Goal: Information Seeking & Learning: Check status

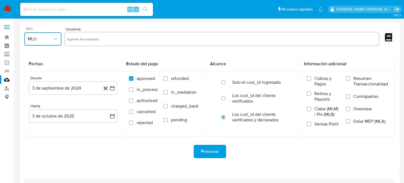
click at [54, 36] on button "MLU" at bounding box center [42, 38] width 37 height 13
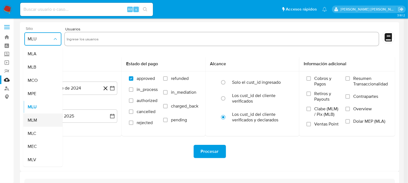
click at [43, 123] on div "MLM" at bounding box center [41, 120] width 27 height 13
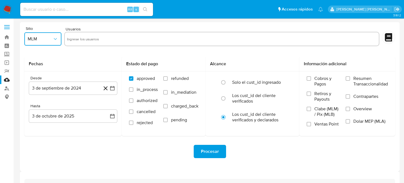
click at [94, 41] on input "text" at bounding box center [222, 39] width 310 height 9
type input "254391379"
click at [114, 91] on button "3 de septiembre de 2024" at bounding box center [73, 88] width 89 height 13
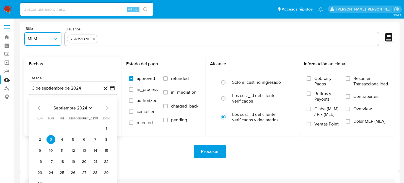
click at [106, 110] on icon "Mes siguiente" at bounding box center [107, 108] width 7 height 7
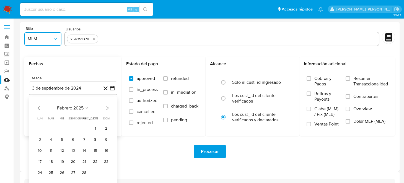
click at [106, 110] on icon "Mes siguiente" at bounding box center [107, 108] width 7 height 7
click at [74, 131] on button "1" at bounding box center [73, 128] width 9 height 9
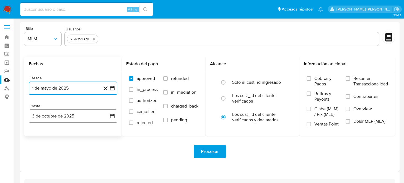
click at [113, 118] on icon "button" at bounding box center [112, 116] width 4 height 4
click at [37, 135] on icon "Mes anterior" at bounding box center [38, 136] width 7 height 7
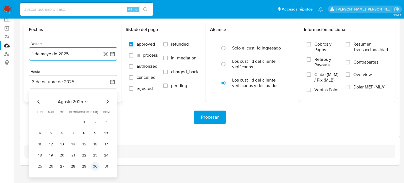
scroll to position [40, 0]
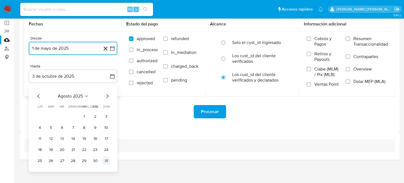
click at [104, 162] on button "31" at bounding box center [106, 161] width 9 height 9
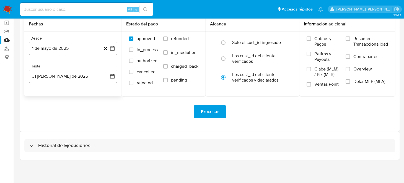
click at [127, 133] on div "Historial de Ejecuciones" at bounding box center [210, 146] width 380 height 28
click at [199, 114] on button "Procesar" at bounding box center [210, 111] width 32 height 13
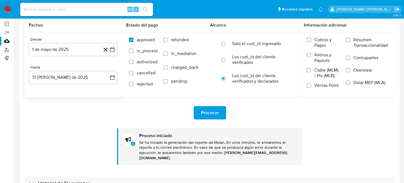
scroll to position [72, 0]
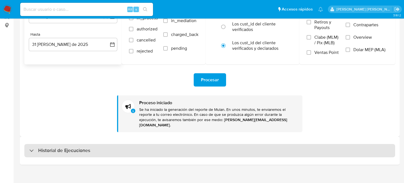
click at [110, 144] on div "Historial de Ejecuciones" at bounding box center [209, 150] width 371 height 13
select select "10"
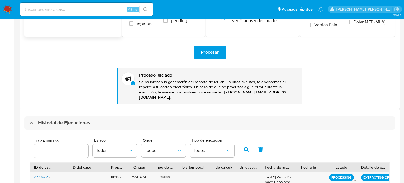
scroll to position [0, 0]
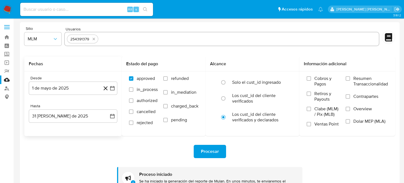
click at [5, 12] on img at bounding box center [7, 9] width 9 height 9
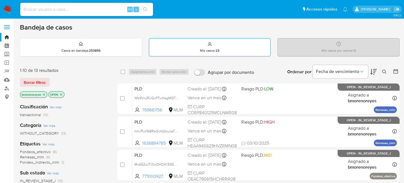
click at [237, 52] on div "Mis casos : 23" at bounding box center [210, 47] width 122 height 18
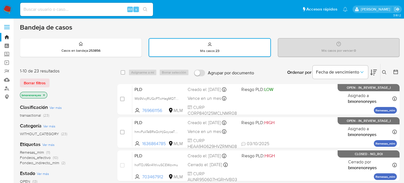
click at [385, 74] on icon at bounding box center [384, 72] width 4 height 4
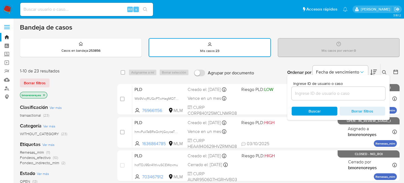
click at [325, 91] on input at bounding box center [339, 93] width 94 height 7
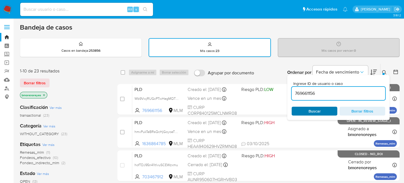
type input "769661156"
click at [305, 110] on span "Buscar" at bounding box center [315, 111] width 38 height 8
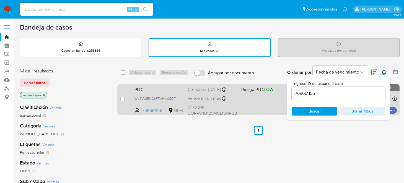
click at [163, 86] on span "PLD" at bounding box center [159, 89] width 49 height 7
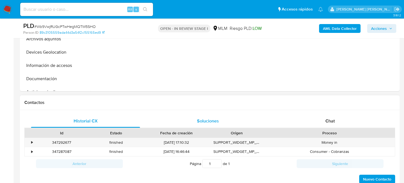
select select "10"
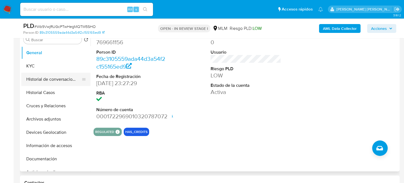
scroll to position [83, 0]
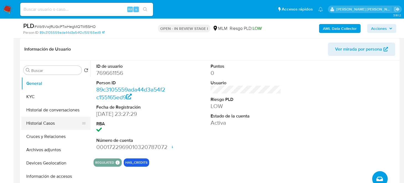
click at [46, 125] on button "Historial Casos" at bounding box center [53, 123] width 65 height 13
